Goal: Task Accomplishment & Management: Use online tool/utility

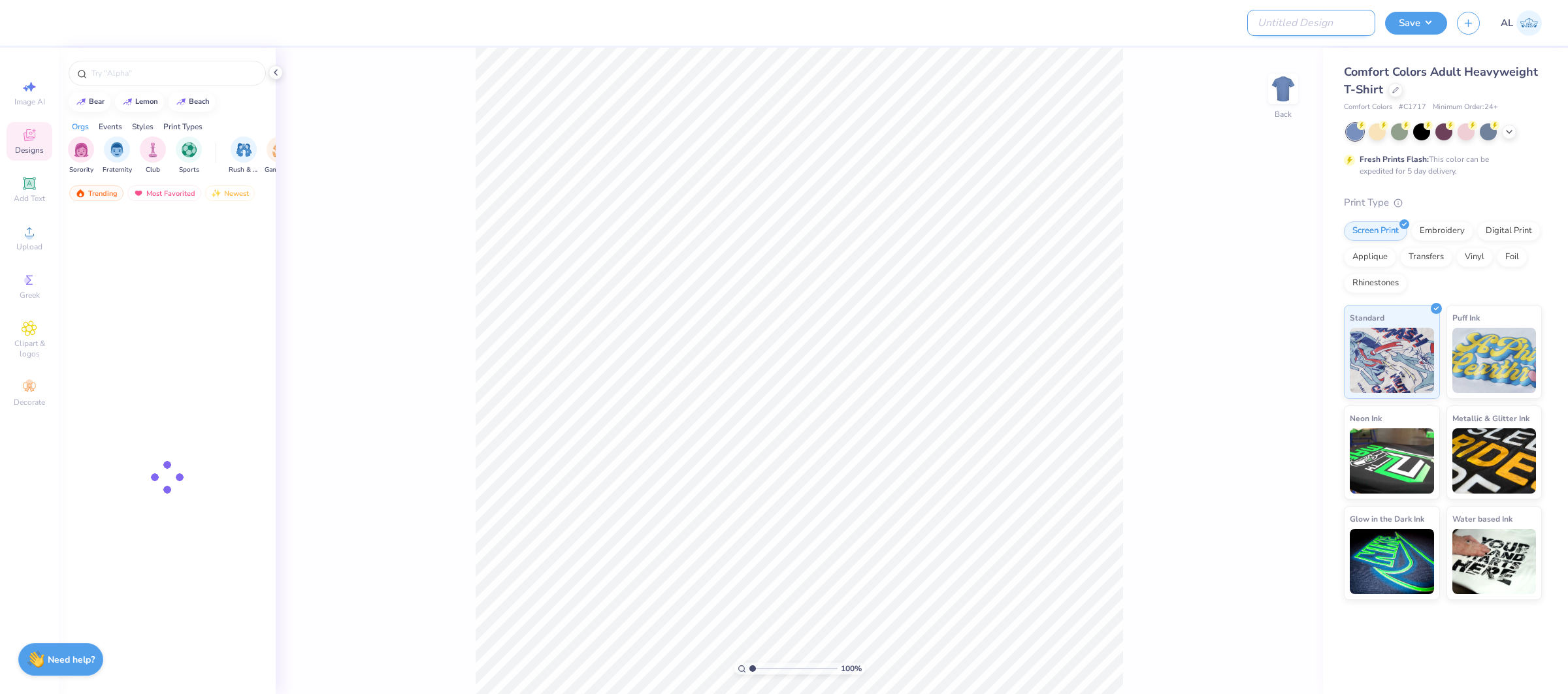
click at [1317, 20] on input "Design Title" at bounding box center [1311, 23] width 128 height 26
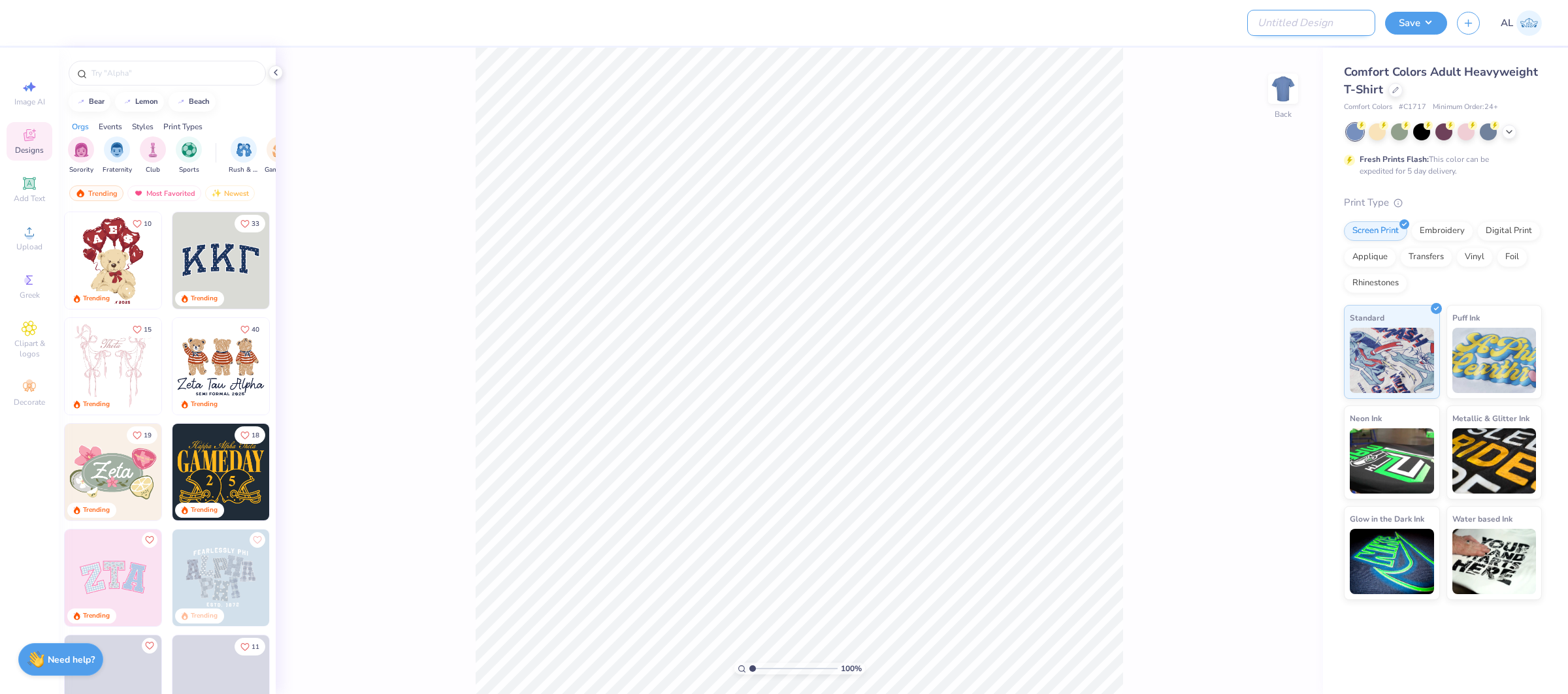
paste input "FPS239506"
type input "FPS239506"
click at [1424, 22] on button "Save" at bounding box center [1416, 21] width 62 height 23
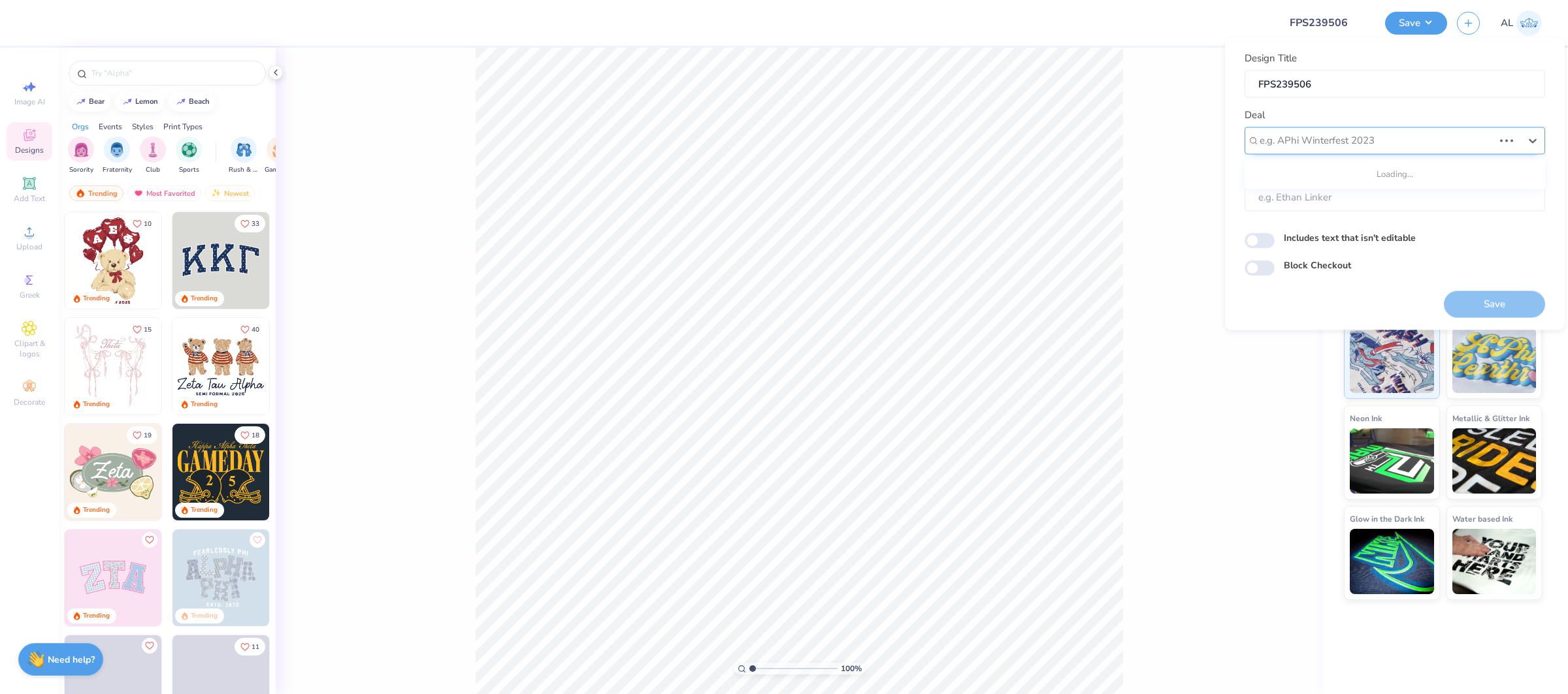
click at [1359, 134] on div at bounding box center [1376, 141] width 234 height 17
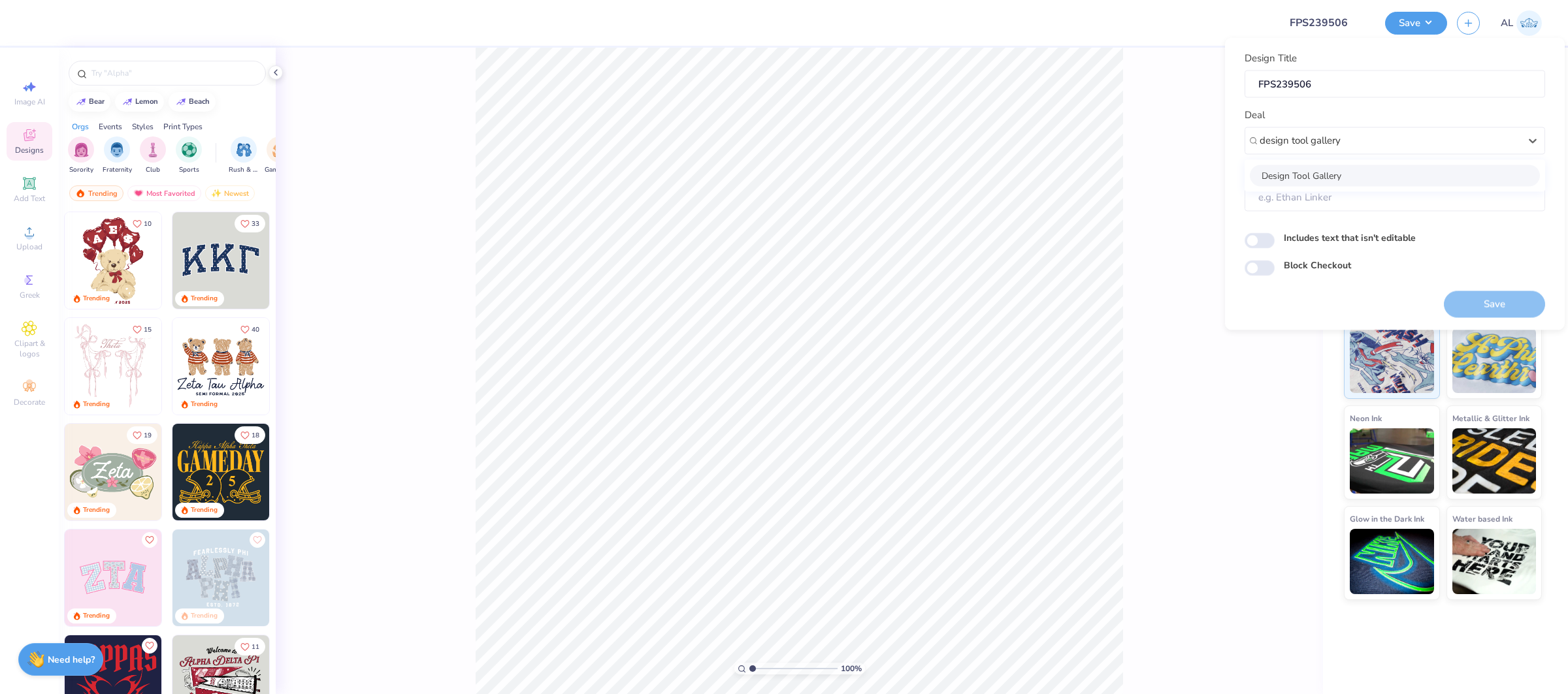
drag, startPoint x: 1322, startPoint y: 175, endPoint x: 1299, endPoint y: 176, distance: 23.0
click at [1322, 175] on div "Design Tool Gallery" at bounding box center [1395, 175] width 290 height 22
type input "design tool gallery"
type input "Design Tool Gallery User"
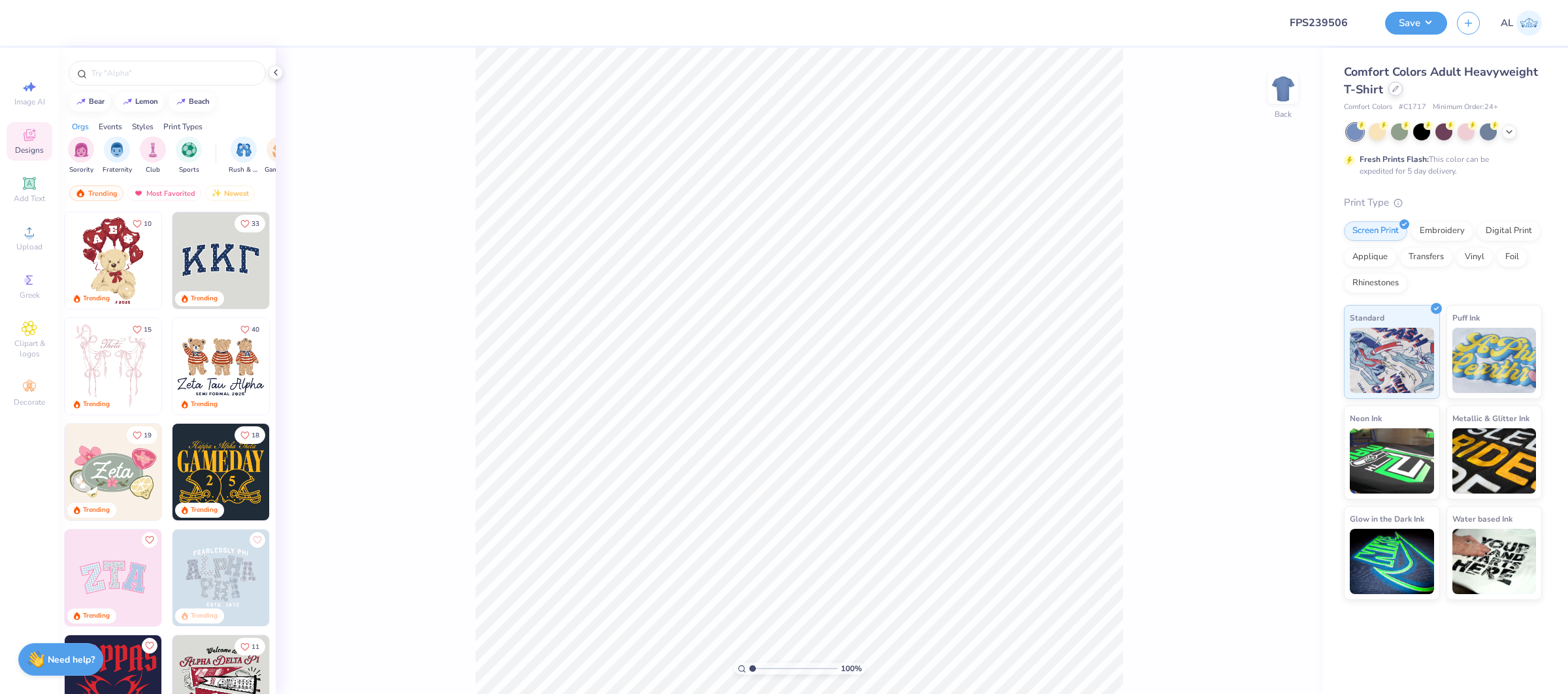
click at [1400, 94] on div "Comfort Colors Adult Heavyweight T-Shirt" at bounding box center [1443, 81] width 198 height 36
click at [1399, 88] on div at bounding box center [1395, 89] width 15 height 15
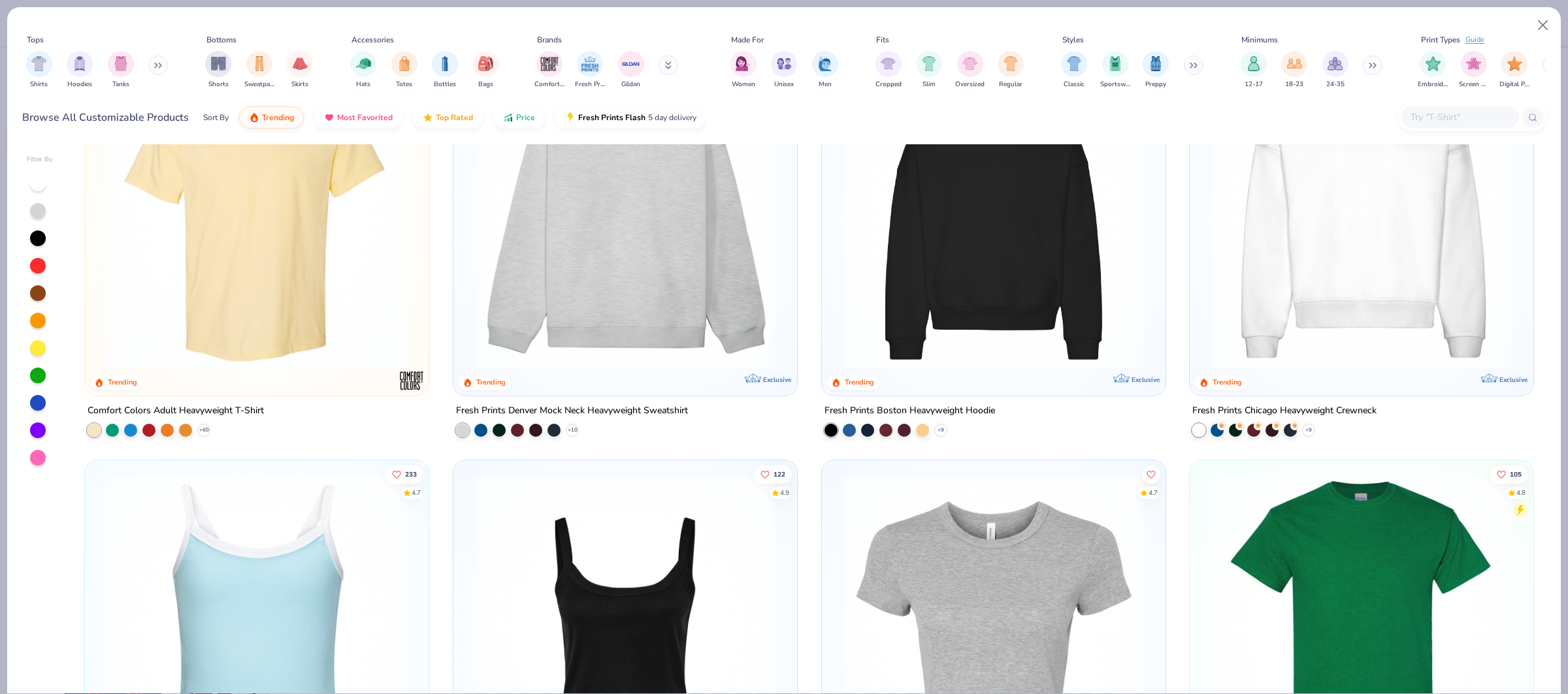
click at [1395, 255] on div "291 4.9 Trending Comfort Colors Adult Heavyweight T-Shirt + 60 72 4.8 Trending …" at bounding box center [808, 419] width 1473 height 550
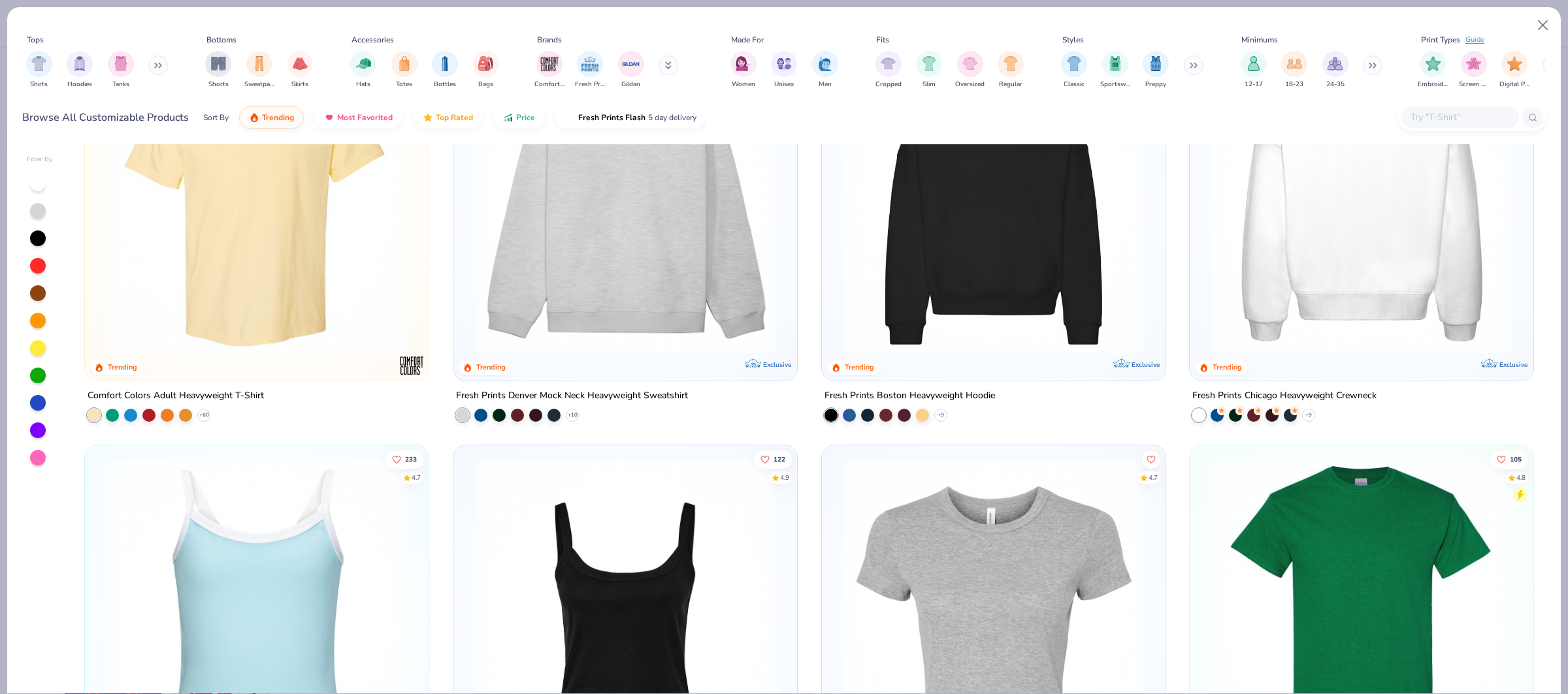
click at [1389, 254] on img at bounding box center [1361, 202] width 317 height 304
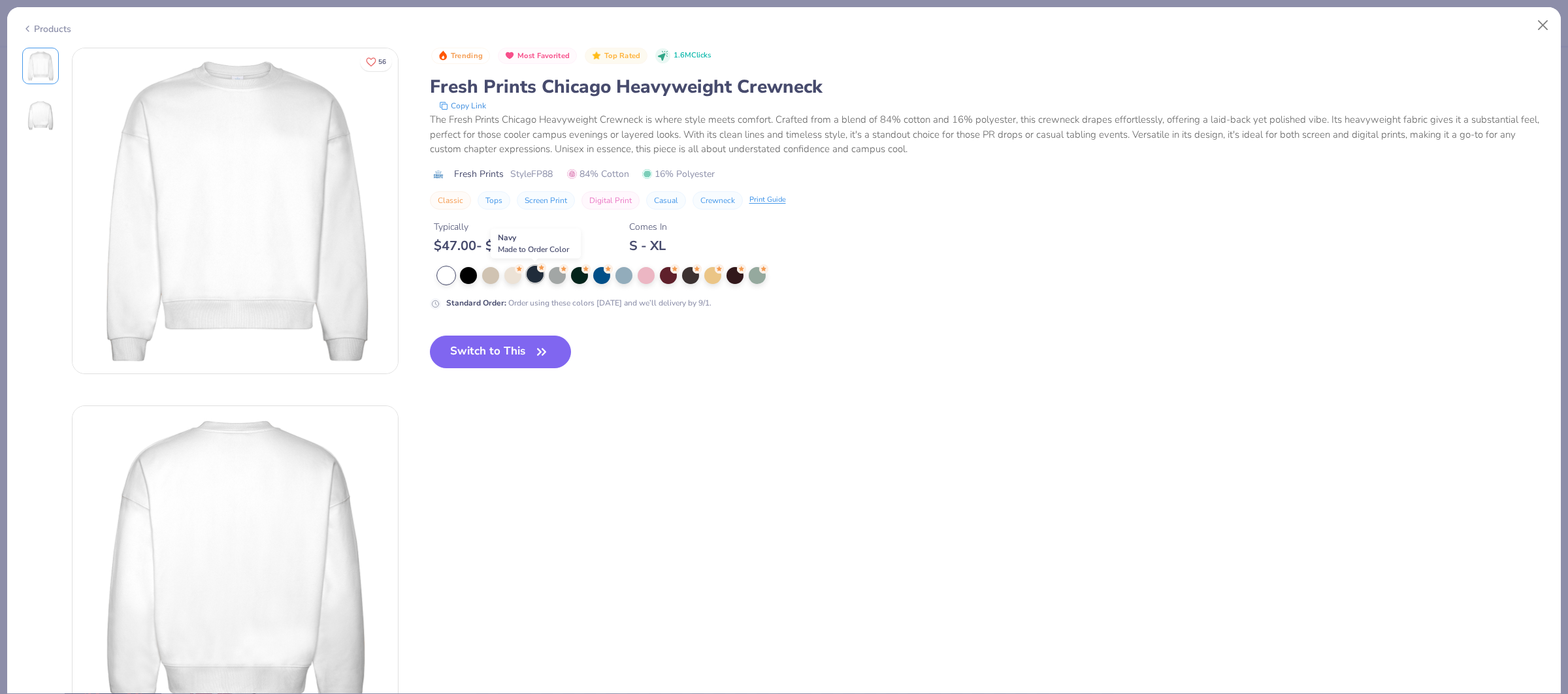
click at [536, 280] on div at bounding box center [535, 274] width 17 height 17
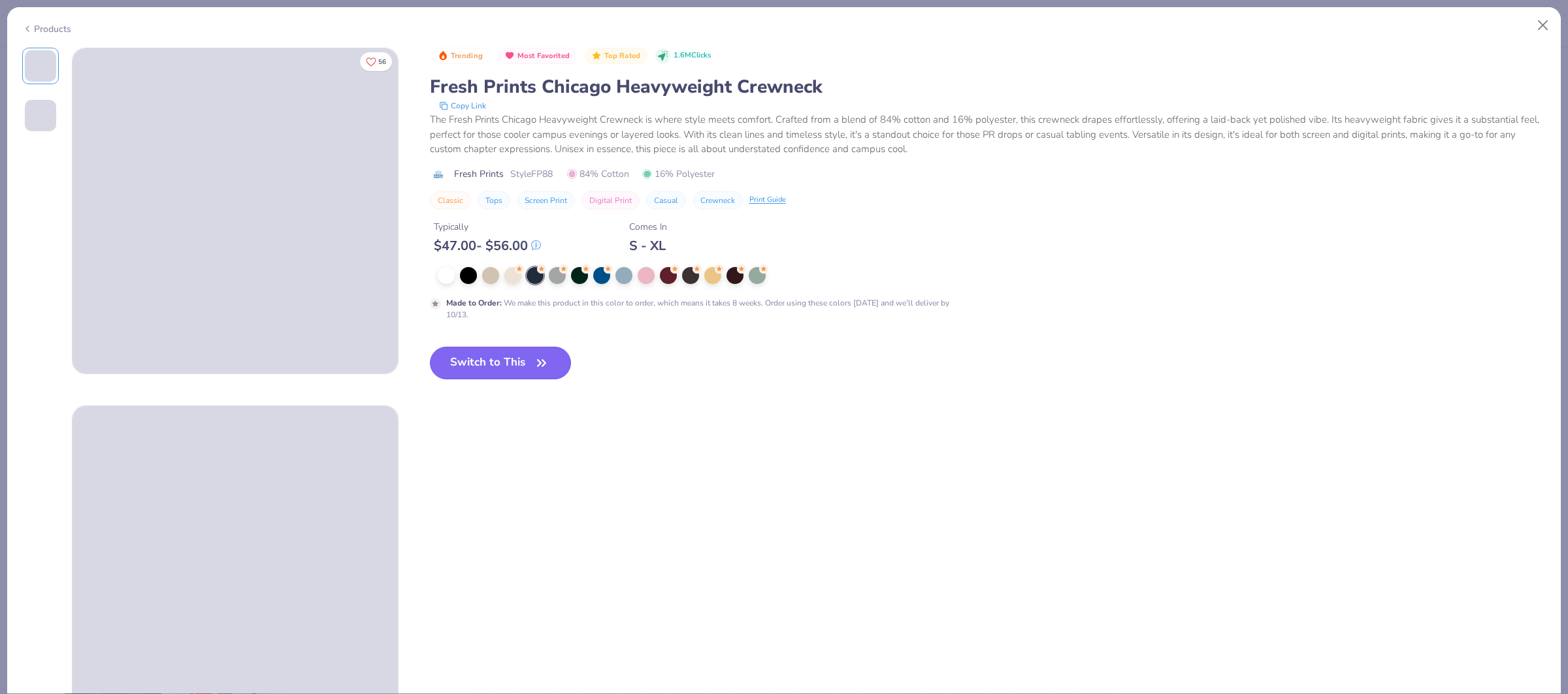
click at [513, 360] on button "Switch to This" at bounding box center [501, 363] width 142 height 33
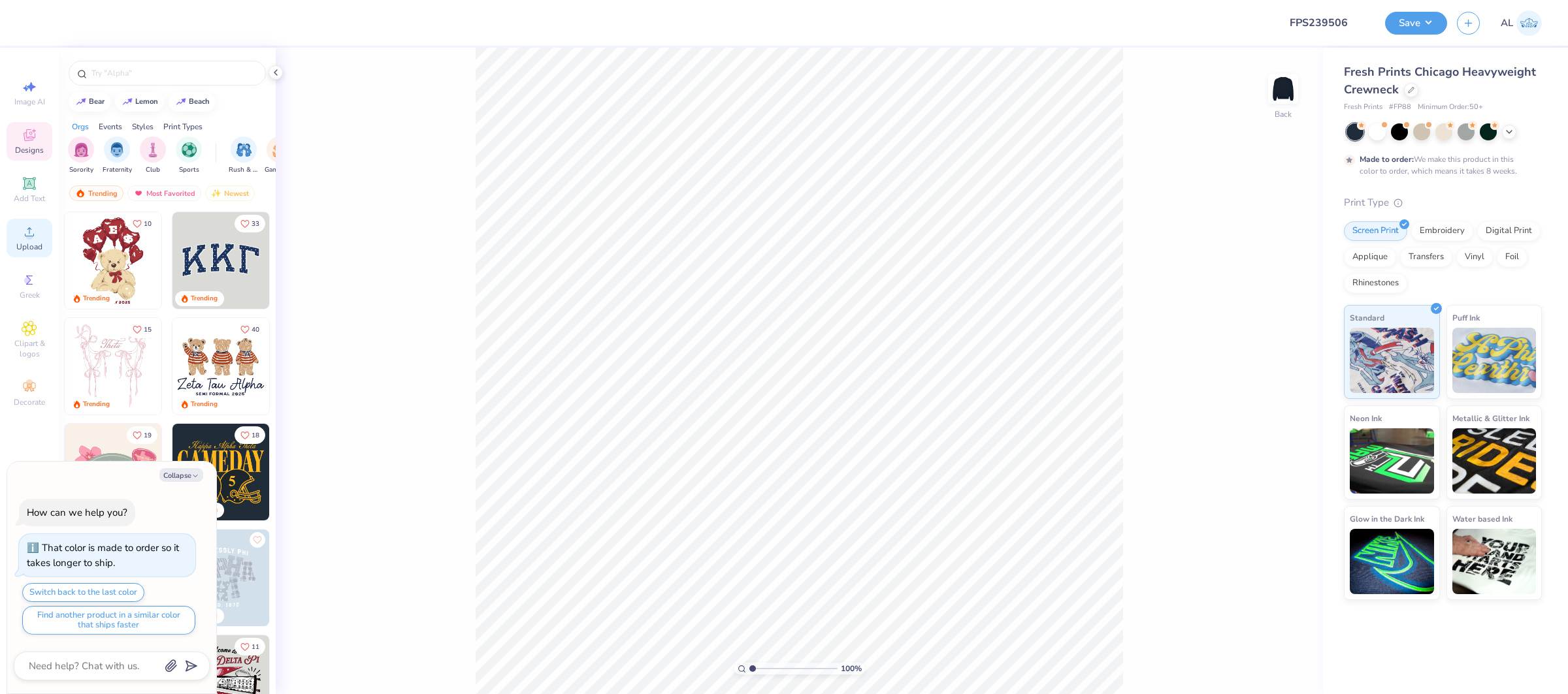
click at [37, 238] on icon at bounding box center [30, 232] width 16 height 16
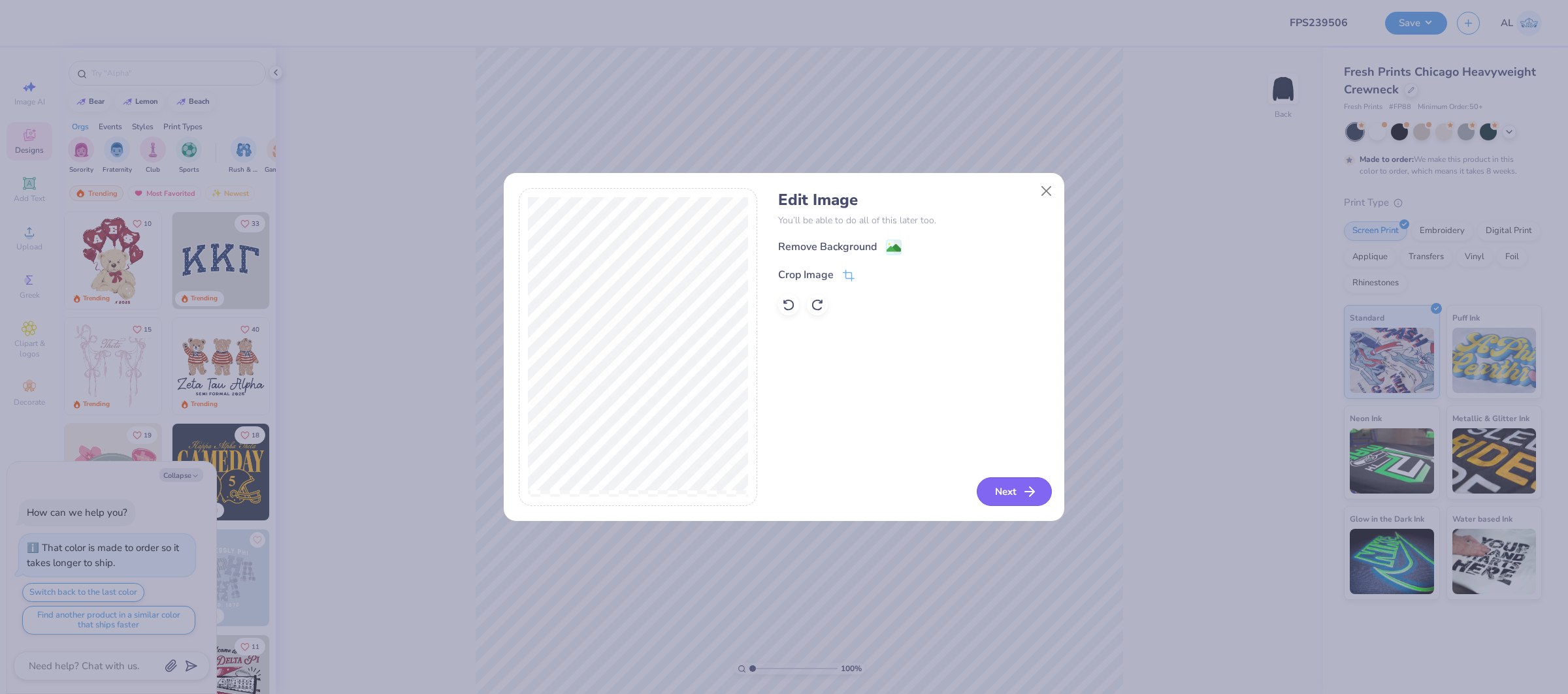
click at [1010, 490] on button "Next" at bounding box center [1014, 491] width 75 height 29
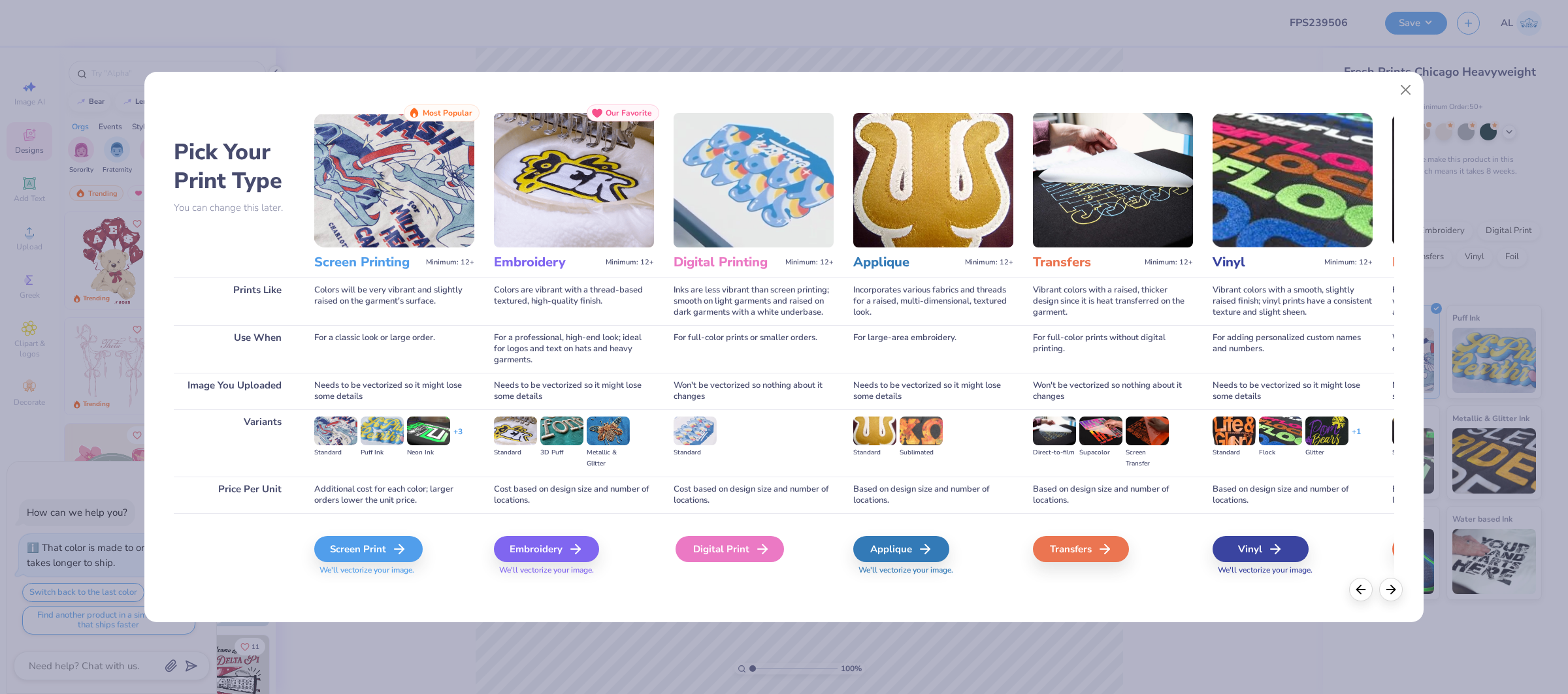
click at [759, 554] on icon at bounding box center [762, 549] width 16 height 16
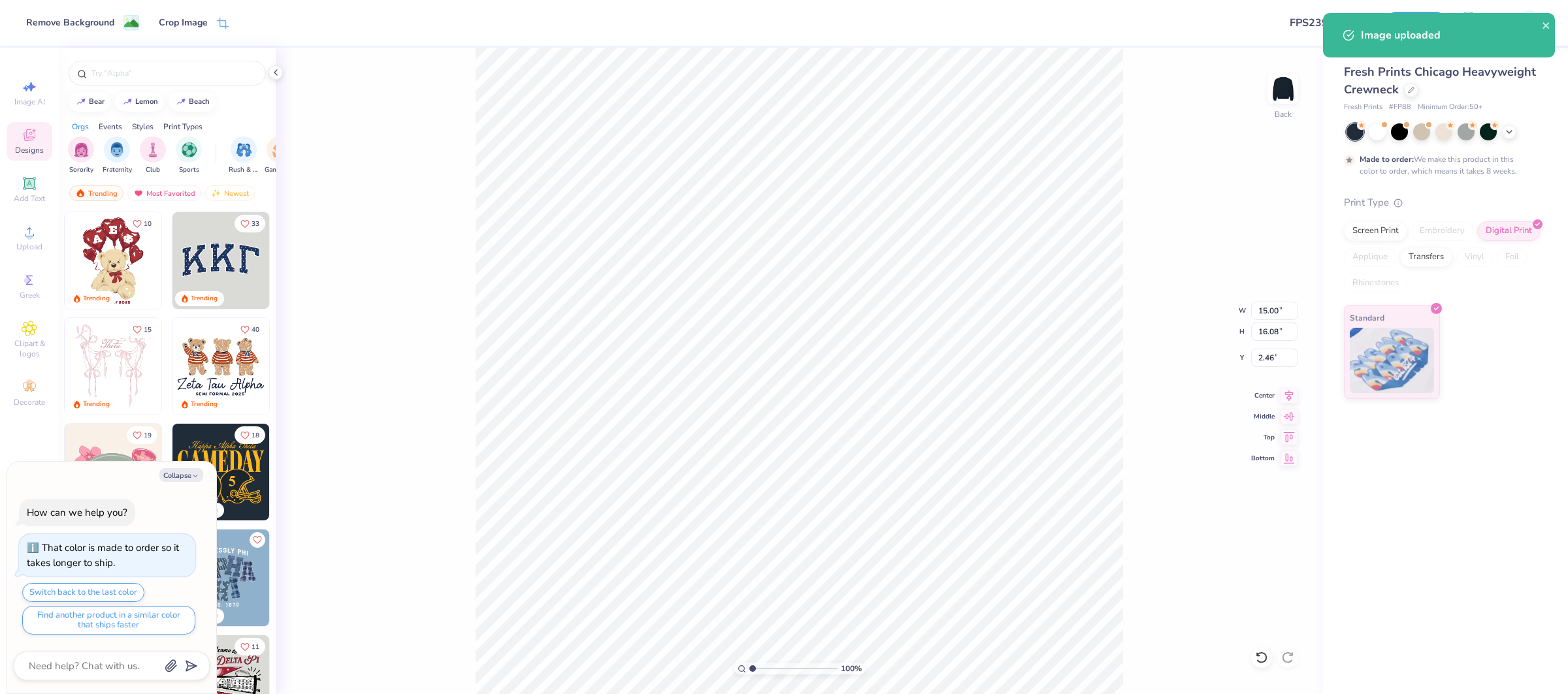
type textarea "x"
click at [1264, 334] on input "16.08" at bounding box center [1274, 331] width 47 height 18
type input "13"
type textarea "x"
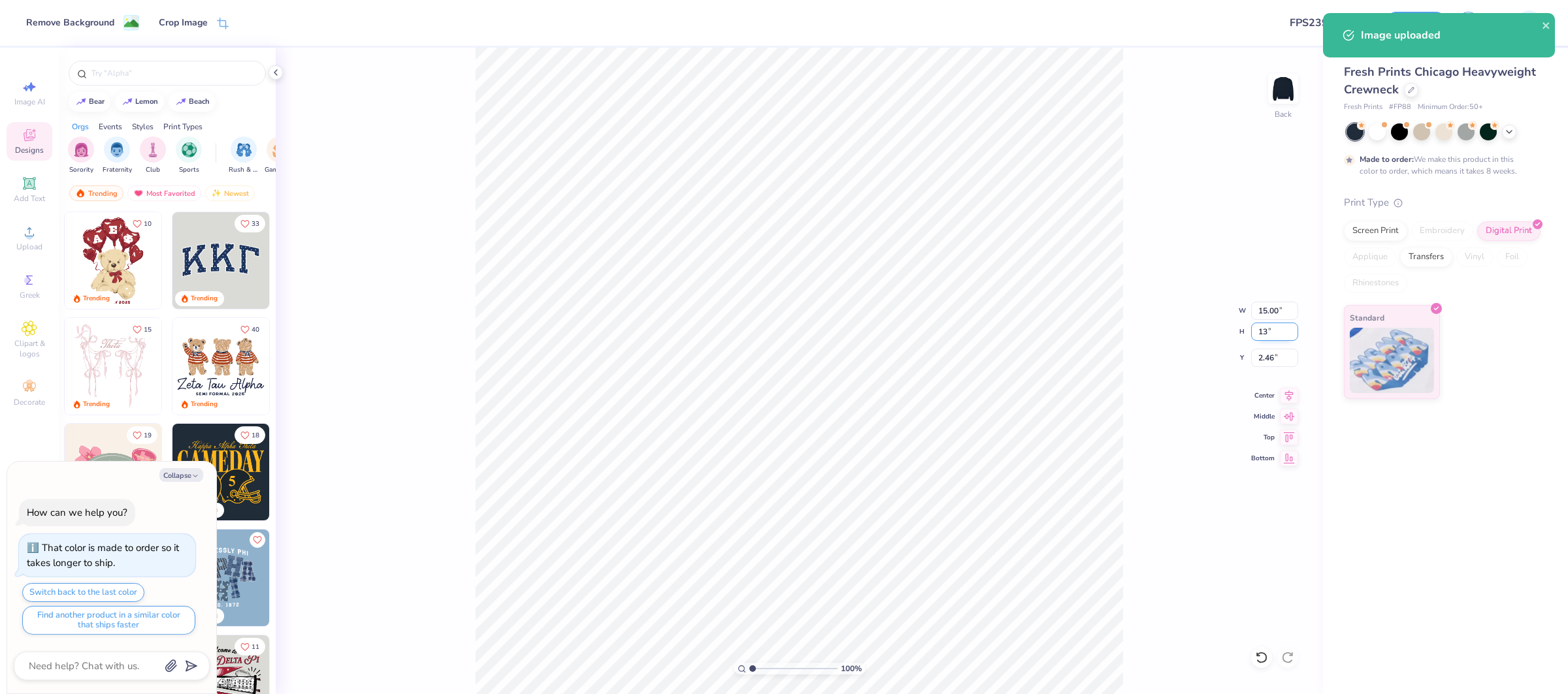
type input "13.00"
type textarea "x"
type input "12.12"
type input "4.00"
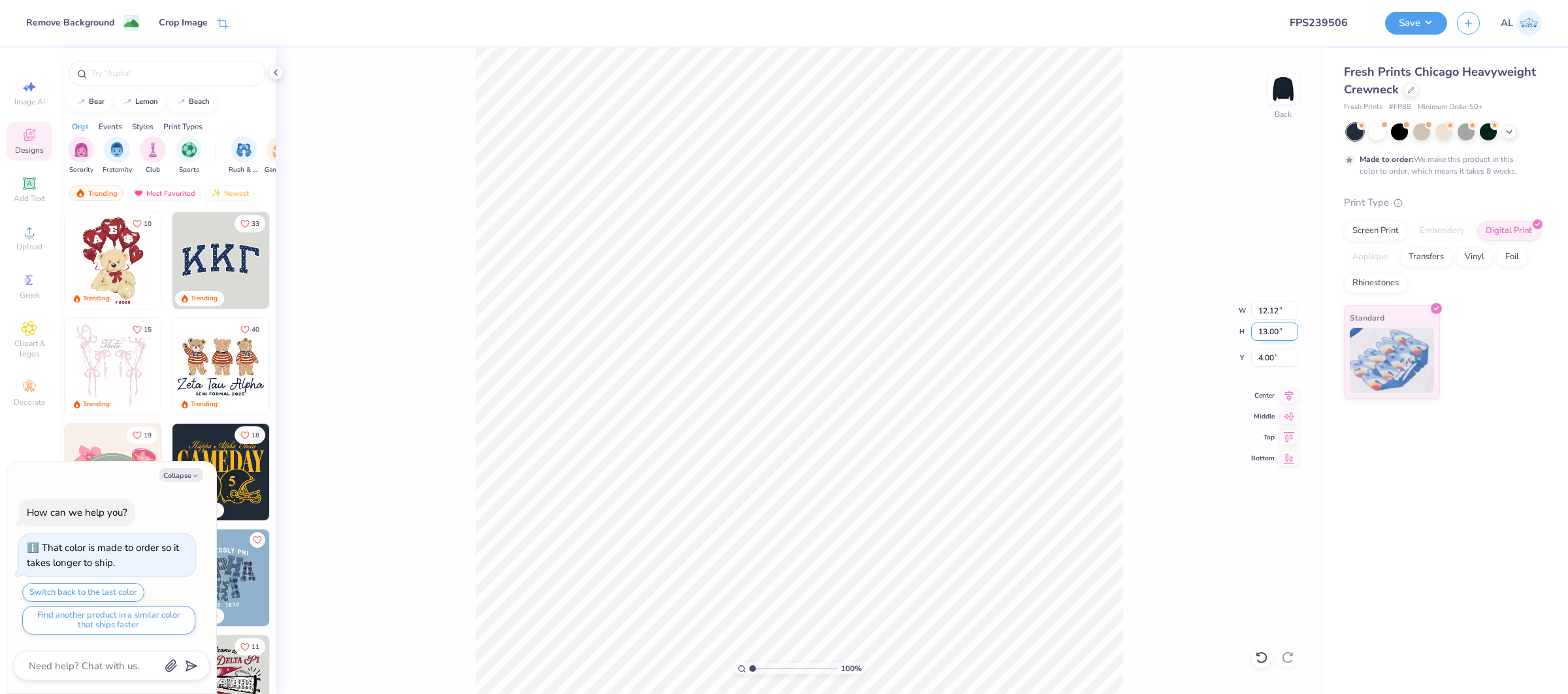
click at [1267, 333] on input "13.00" at bounding box center [1274, 331] width 47 height 18
type input "12"
type textarea "x"
type input "11.19"
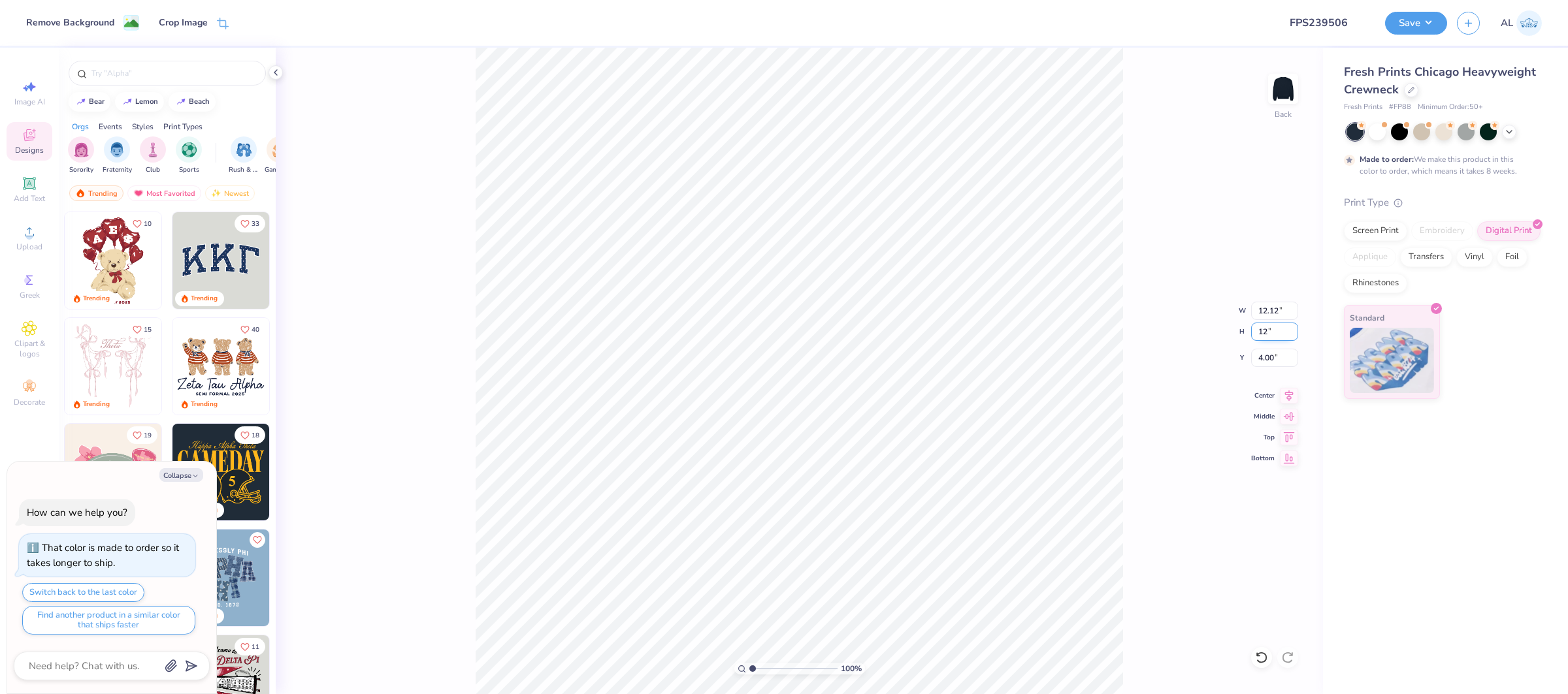
type input "12.00"
type input "4.50"
click at [1267, 333] on input "12.00" at bounding box center [1274, 331] width 47 height 18
type input "11"
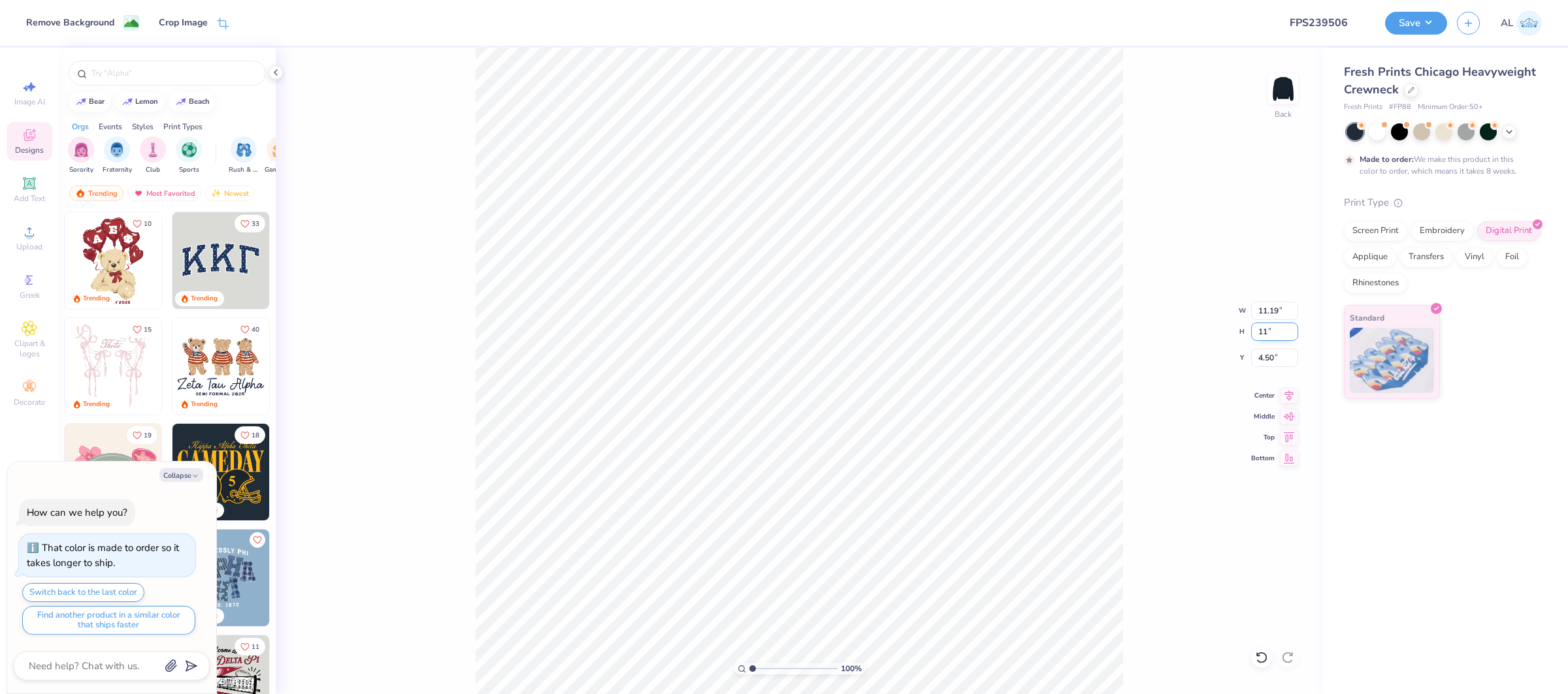
type textarea "x"
type input "10.26"
type input "11.00"
click at [1265, 361] on input "5.00" at bounding box center [1274, 357] width 47 height 18
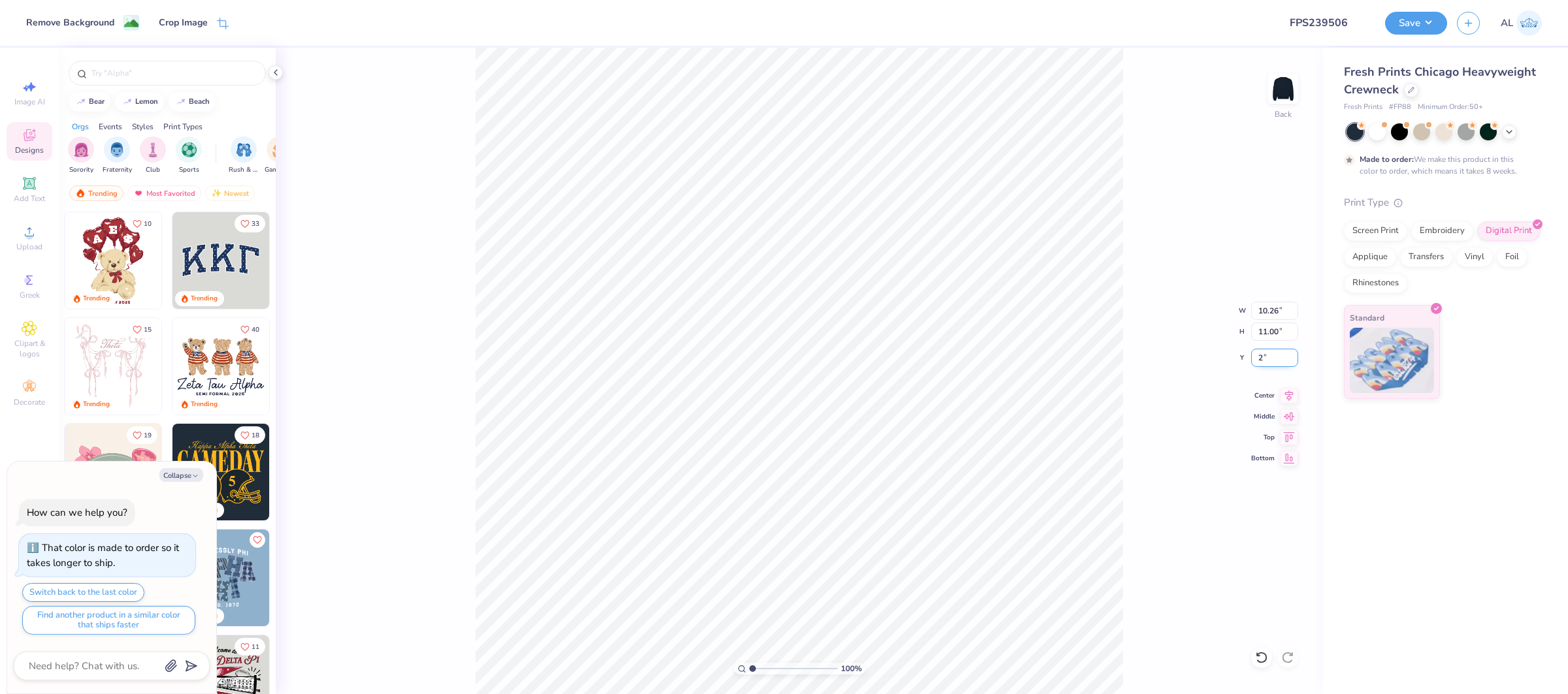
type input "2"
type textarea "x"
type input "2.00"
click at [1290, 394] on icon at bounding box center [1288, 393] width 18 height 16
click at [35, 251] on span "Upload" at bounding box center [30, 247] width 26 height 10
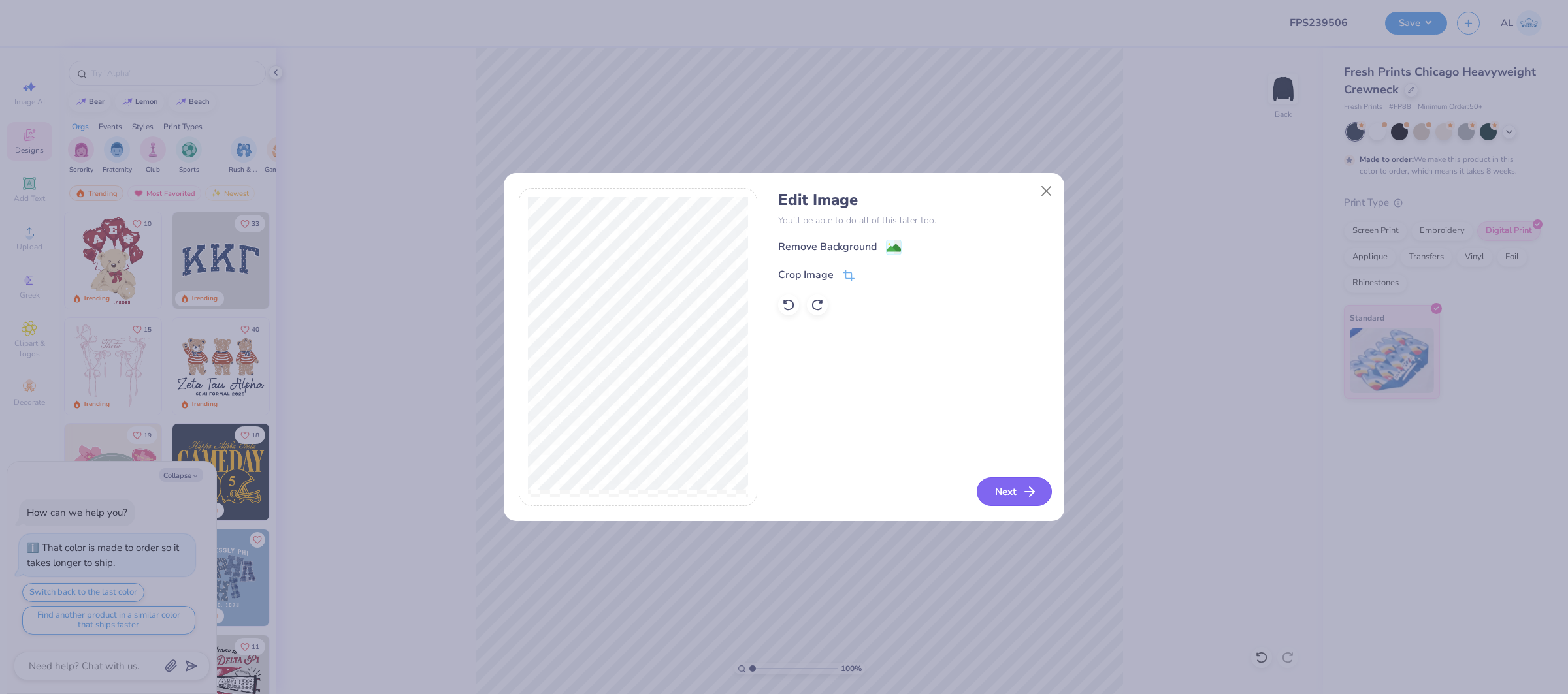
click at [1022, 485] on icon "button" at bounding box center [1030, 492] width 16 height 16
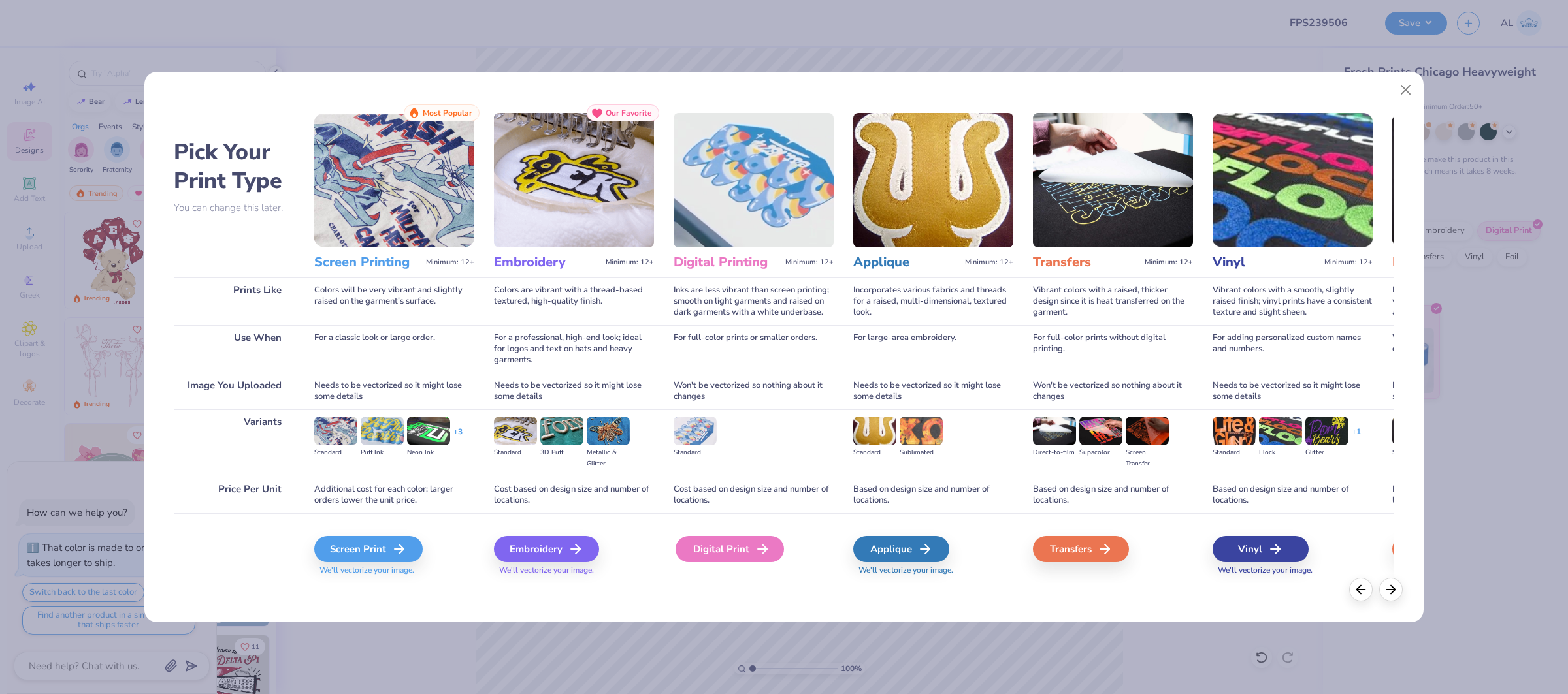
click at [697, 540] on div "Digital Print" at bounding box center [729, 549] width 109 height 26
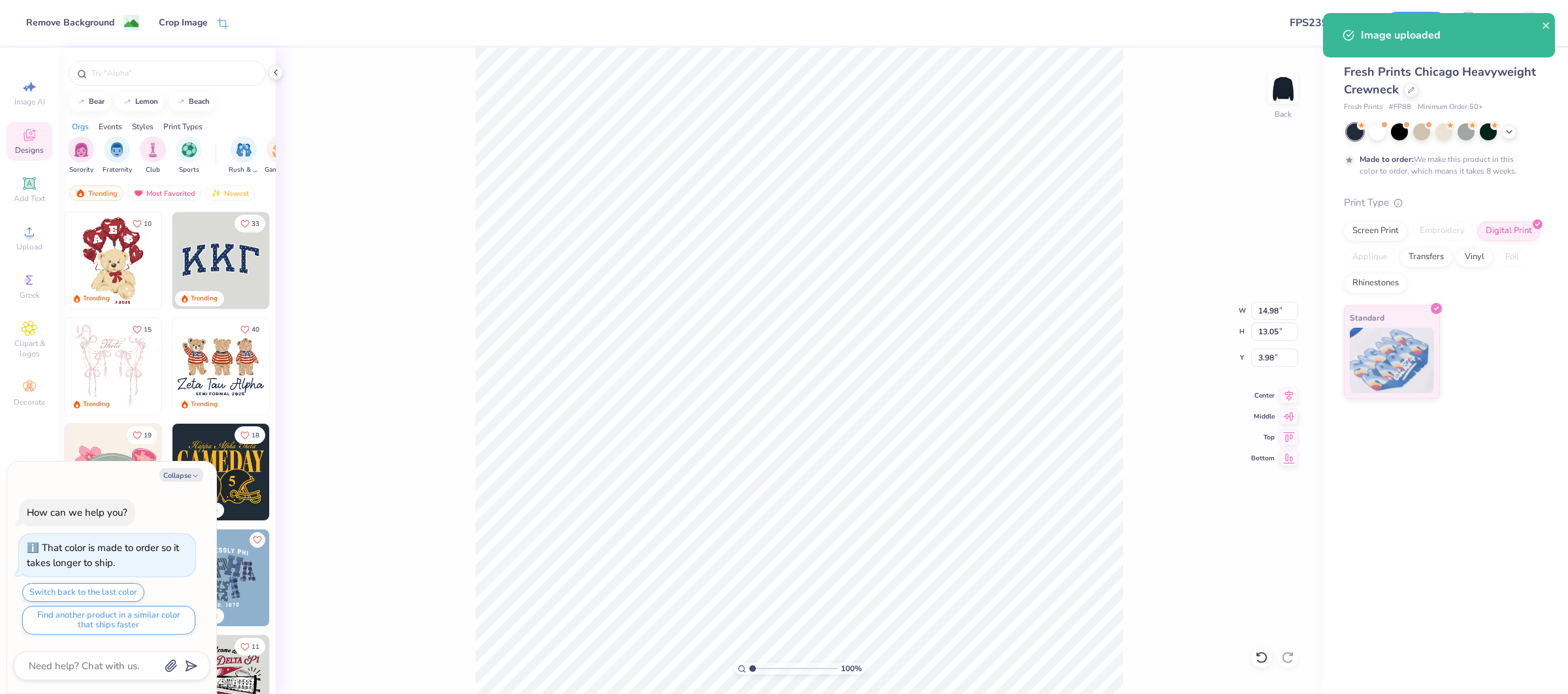
type textarea "x"
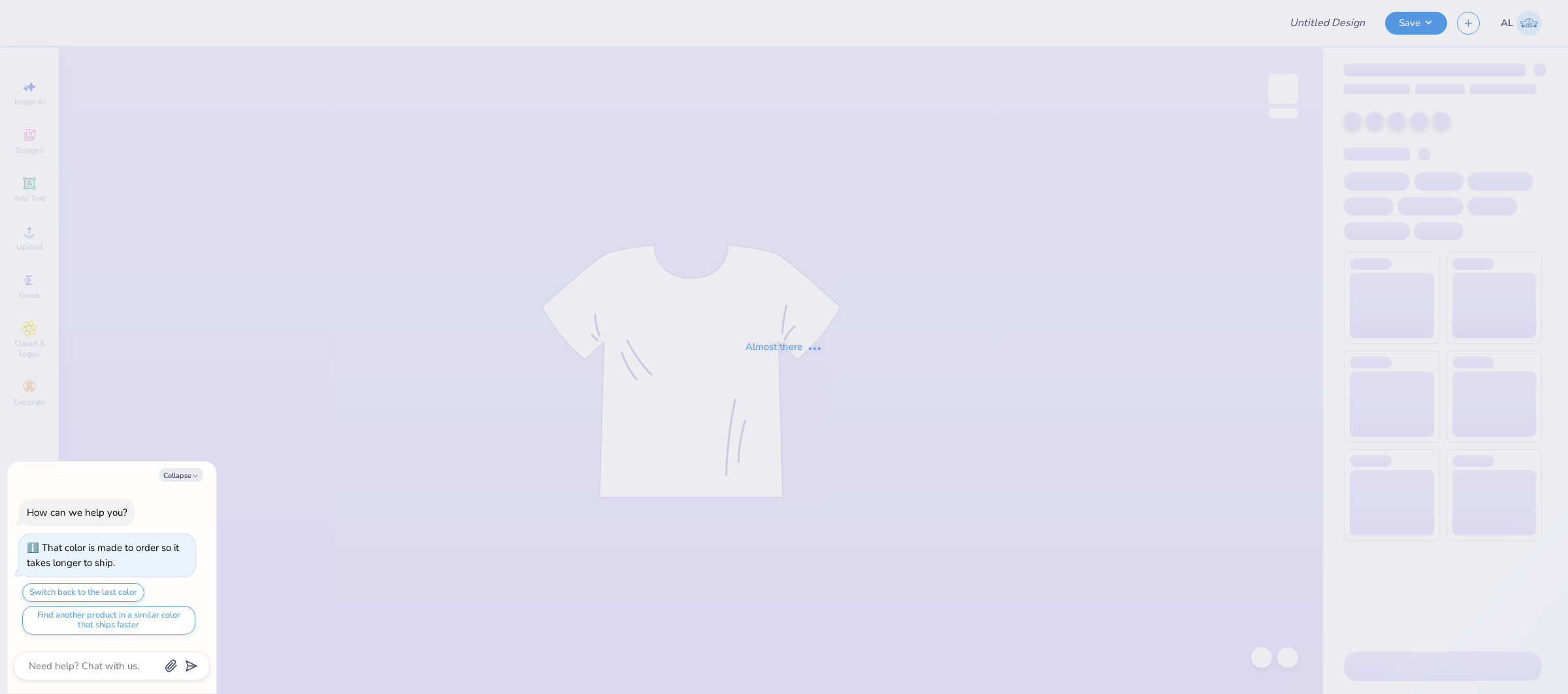
type textarea "x"
type input "FPS239506"
click at [169, 468] on button "Collapse" at bounding box center [181, 475] width 43 height 14
type textarea "x"
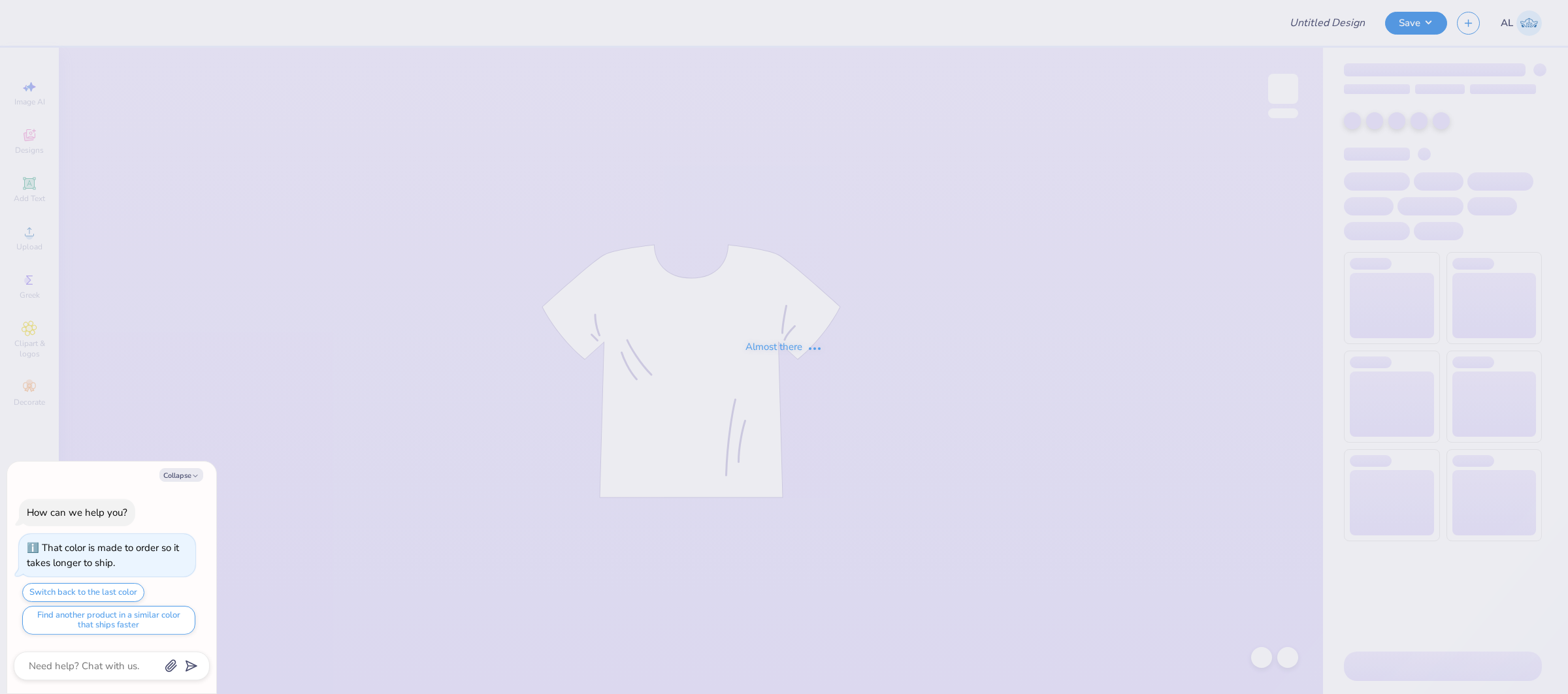
type input "FPS239506"
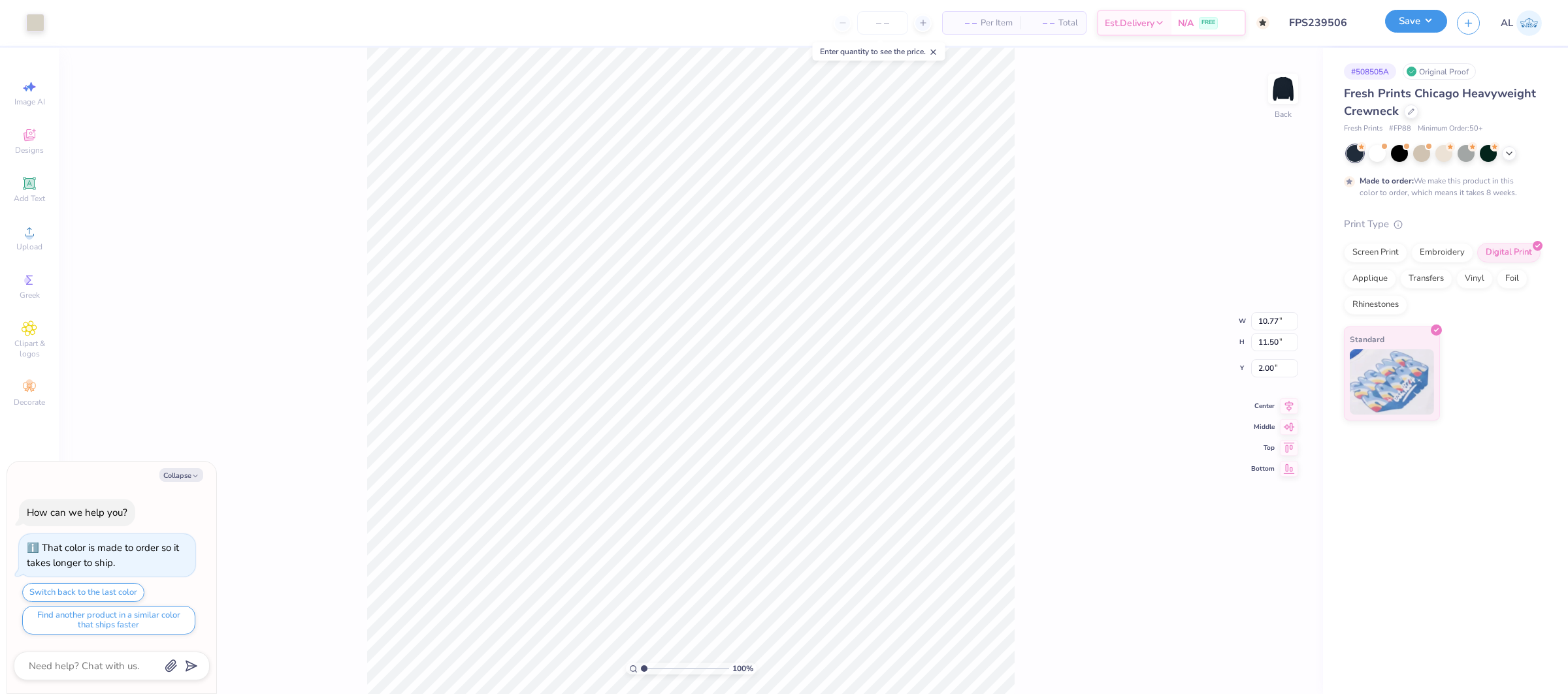
click at [1410, 17] on button "Save" at bounding box center [1416, 21] width 62 height 23
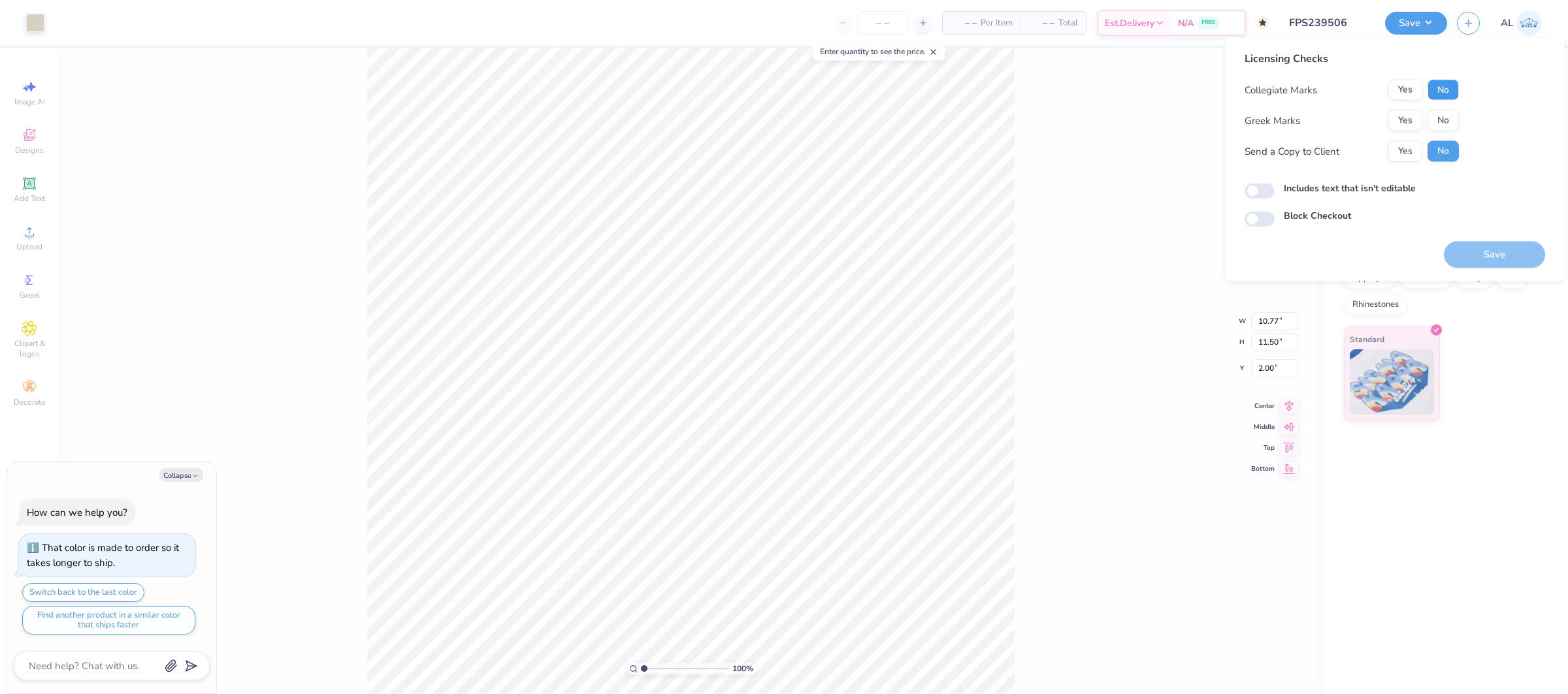
click at [1448, 86] on button "No" at bounding box center [1443, 90] width 31 height 21
click at [1411, 123] on button "Yes" at bounding box center [1405, 121] width 34 height 21
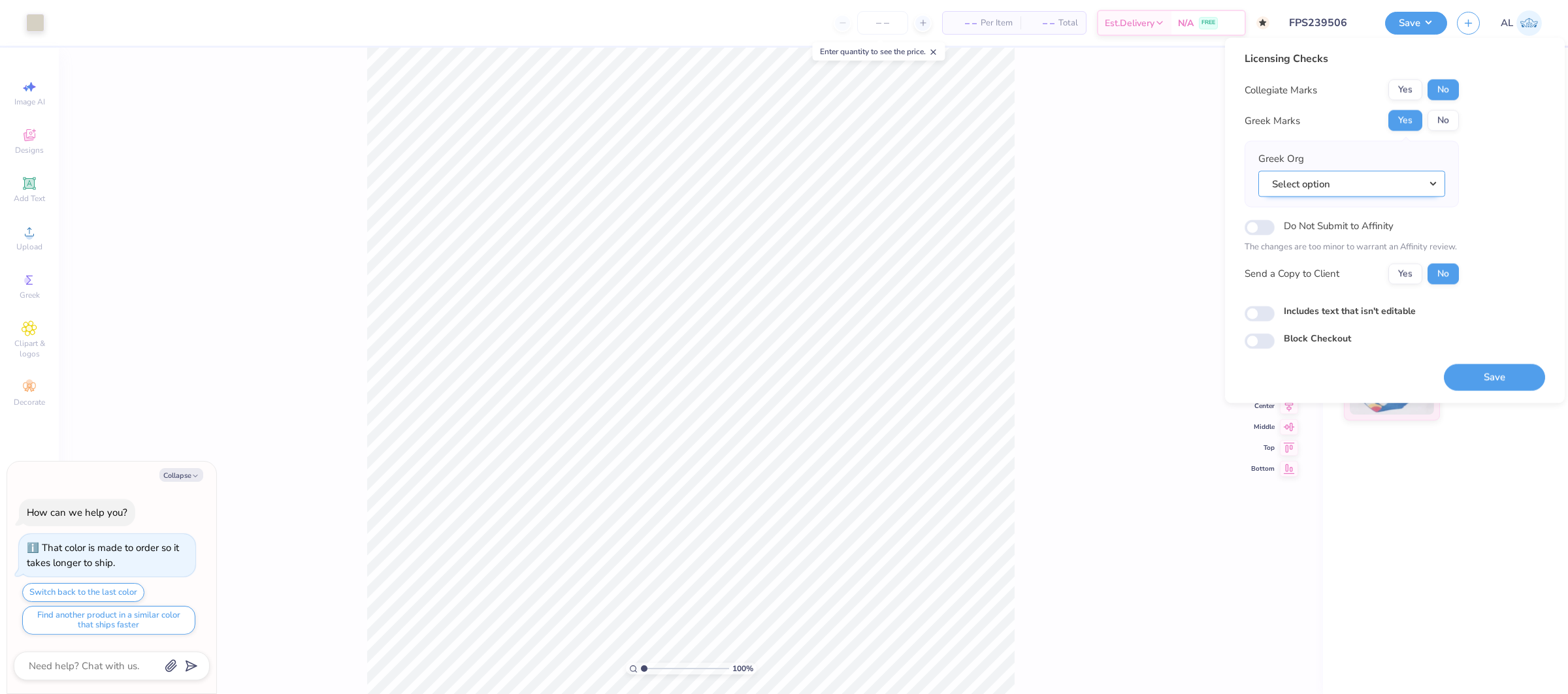
click at [1358, 188] on button "Select option" at bounding box center [1352, 183] width 187 height 27
click at [1345, 299] on link "Alpha Epsilon Pi" at bounding box center [1352, 307] width 176 height 22
type textarea "x"
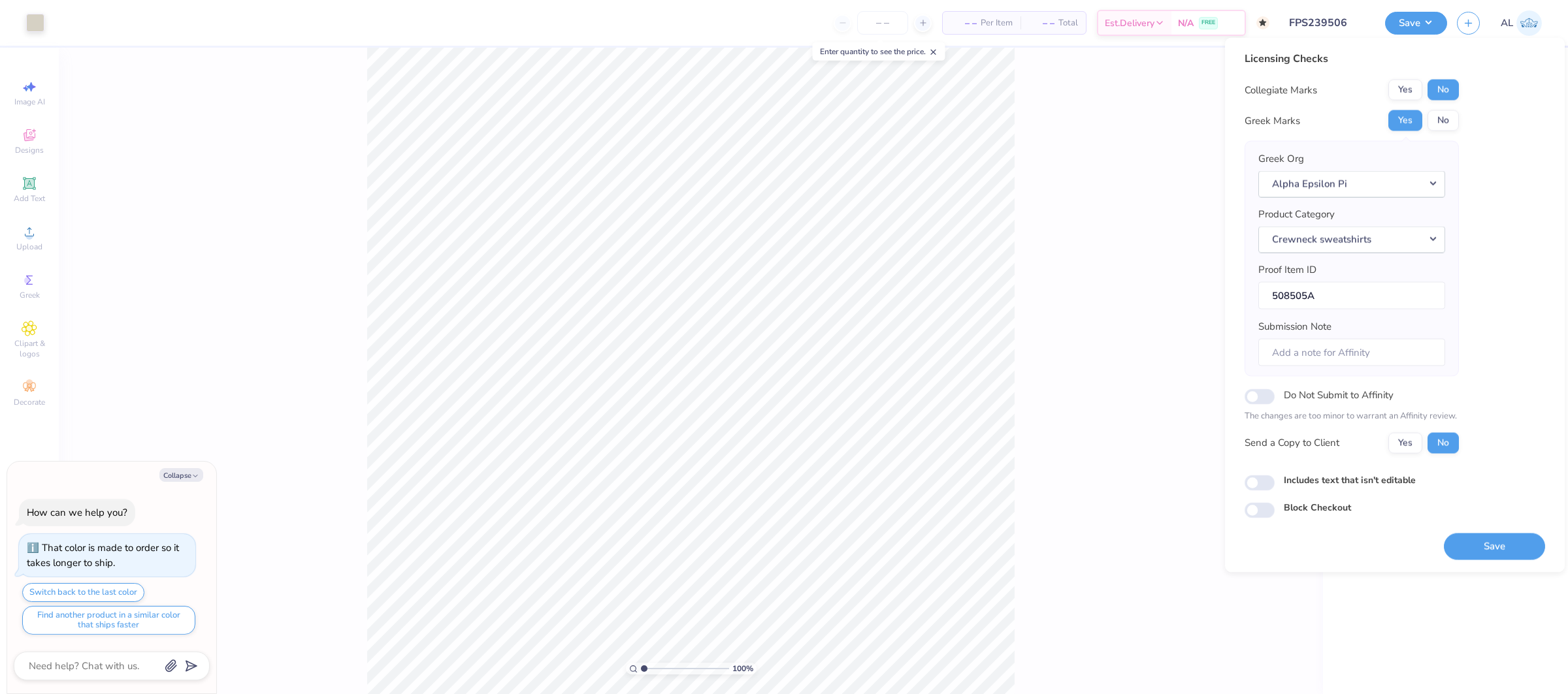
drag, startPoint x: 1483, startPoint y: 543, endPoint x: 1543, endPoint y: 238, distance: 310.8
click at [1483, 543] on button "Save" at bounding box center [1494, 545] width 102 height 27
